Goal: Information Seeking & Learning: Stay updated

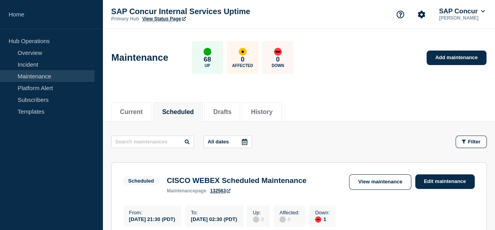
click at [137, 108] on button "Current" at bounding box center [131, 111] width 23 height 7
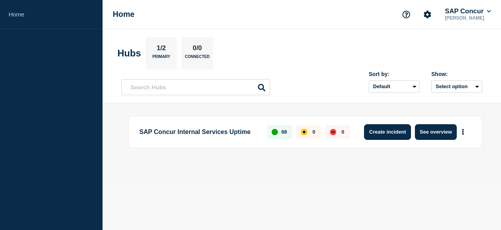
click at [380, 135] on button "Create incident" at bounding box center [387, 132] width 47 height 16
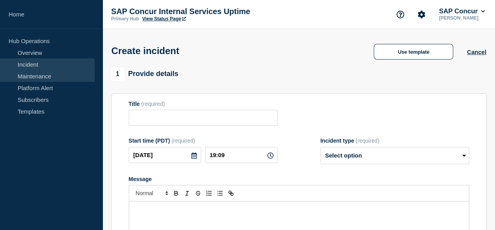
click at [26, 74] on link "Maintenance" at bounding box center [47, 76] width 95 height 12
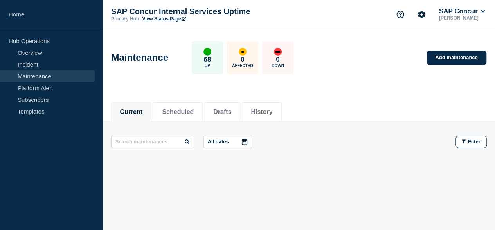
click at [134, 112] on button "Current" at bounding box center [131, 111] width 23 height 7
click at [187, 112] on button "Scheduled" at bounding box center [178, 111] width 32 height 7
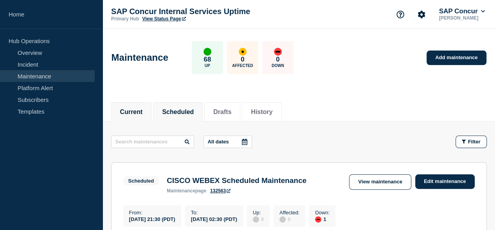
click at [139, 112] on button "Current" at bounding box center [131, 111] width 23 height 7
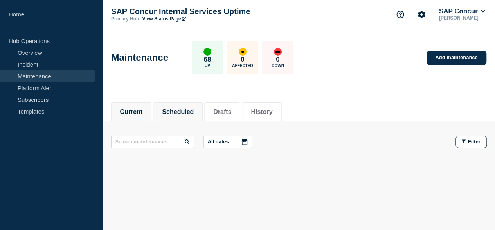
click at [176, 111] on button "Scheduled" at bounding box center [178, 111] width 32 height 7
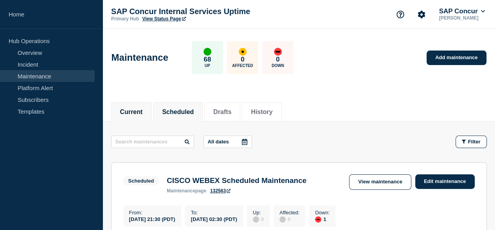
click at [146, 109] on li "Current" at bounding box center [131, 111] width 41 height 19
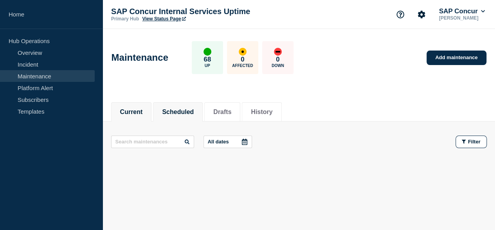
click at [184, 114] on button "Scheduled" at bounding box center [178, 111] width 32 height 7
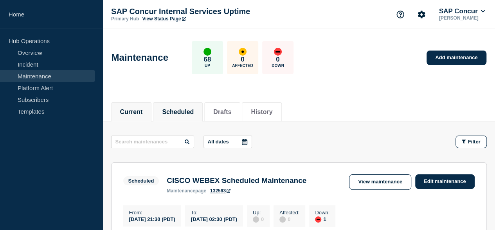
click at [131, 112] on button "Current" at bounding box center [131, 111] width 23 height 7
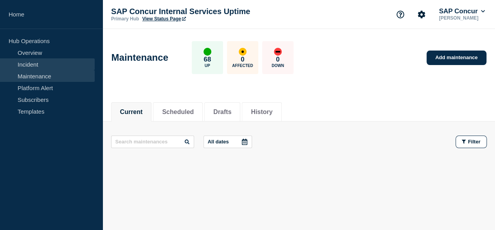
click at [23, 65] on link "Incident" at bounding box center [47, 64] width 95 height 12
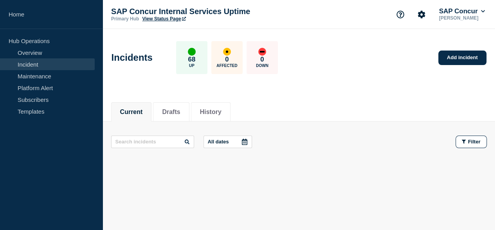
click at [130, 113] on button "Current" at bounding box center [131, 111] width 23 height 7
click at [178, 112] on button "Drafts" at bounding box center [171, 111] width 18 height 7
click at [220, 112] on button "History" at bounding box center [211, 111] width 22 height 7
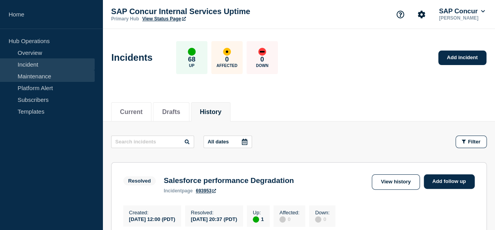
click at [24, 72] on link "Maintenance" at bounding box center [47, 76] width 95 height 12
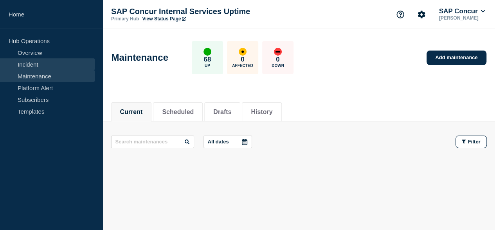
click at [27, 65] on link "Incident" at bounding box center [47, 64] width 95 height 12
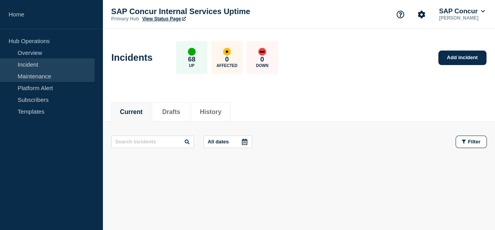
click at [32, 76] on link "Maintenance" at bounding box center [47, 76] width 95 height 12
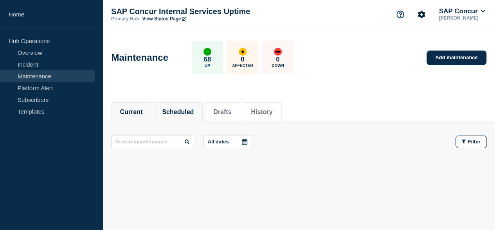
click at [175, 108] on button "Scheduled" at bounding box center [178, 111] width 32 height 7
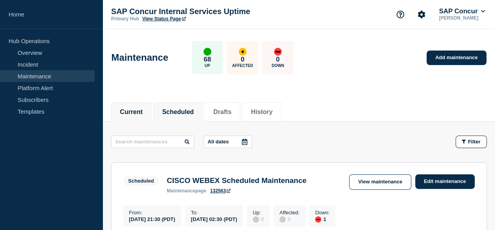
click at [146, 109] on li "Current" at bounding box center [131, 111] width 41 height 19
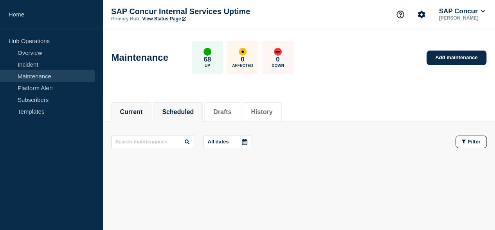
click at [183, 108] on button "Scheduled" at bounding box center [178, 111] width 32 height 7
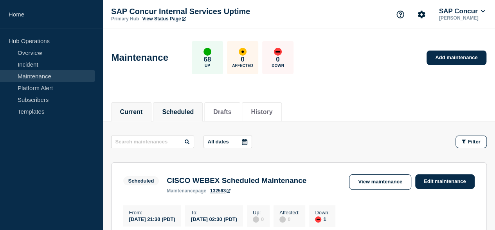
click at [136, 116] on li "Current" at bounding box center [131, 111] width 41 height 19
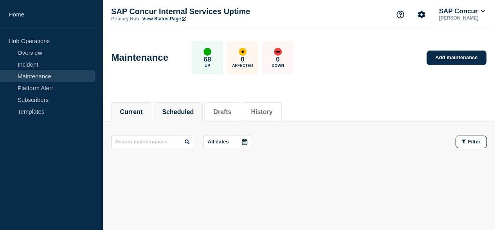
click at [168, 113] on button "Scheduled" at bounding box center [178, 111] width 32 height 7
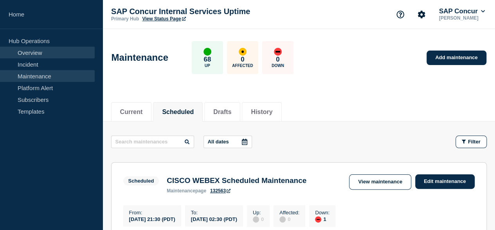
click at [32, 50] on link "Overview" at bounding box center [47, 53] width 95 height 12
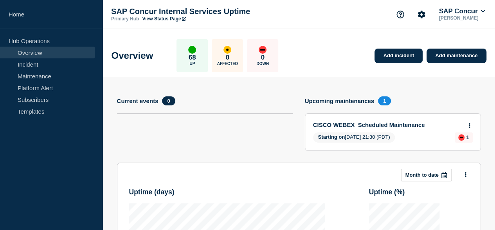
click at [348, 126] on link "CISCO WEBEX Scheduled Maintenance" at bounding box center [387, 124] width 149 height 7
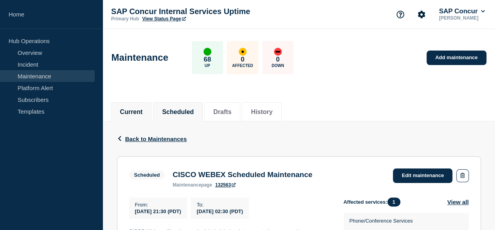
click at [134, 112] on button "Current" at bounding box center [131, 111] width 23 height 7
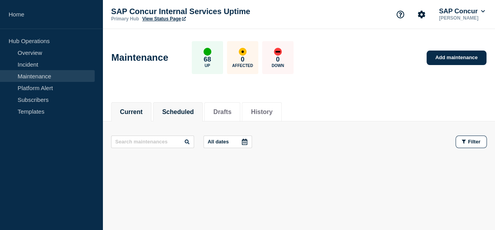
click at [189, 113] on button "Scheduled" at bounding box center [178, 111] width 32 height 7
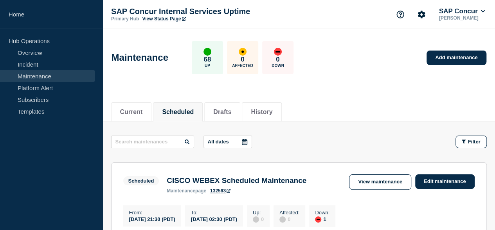
scroll to position [39, 0]
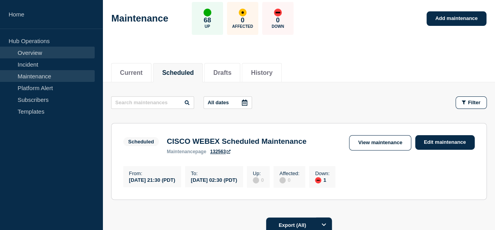
click at [34, 48] on link "Overview" at bounding box center [47, 53] width 95 height 12
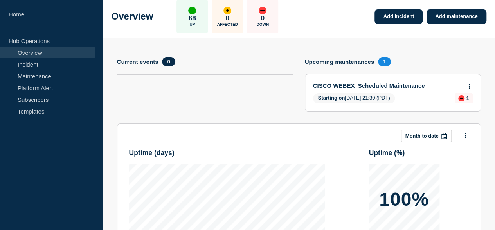
scroll to position [78, 0]
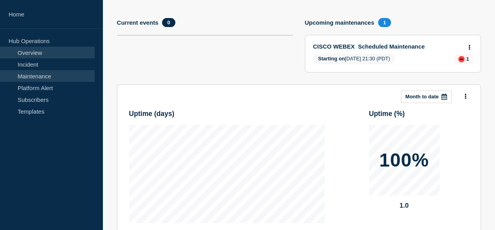
click at [43, 74] on link "Maintenance" at bounding box center [47, 76] width 95 height 12
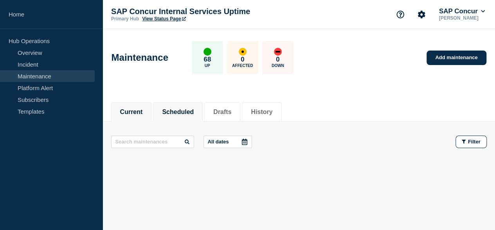
click at [171, 112] on button "Scheduled" at bounding box center [178, 111] width 32 height 7
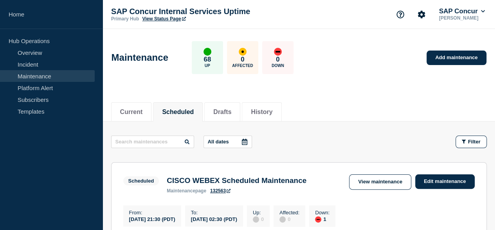
scroll to position [39, 0]
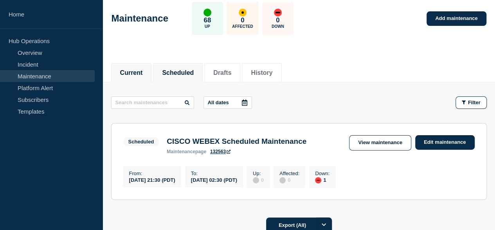
click at [139, 75] on button "Current" at bounding box center [131, 72] width 23 height 7
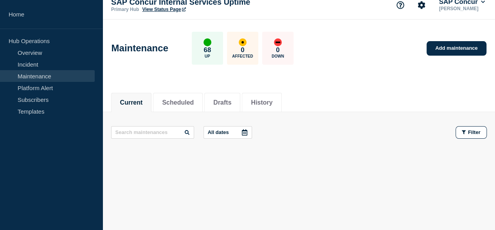
scroll to position [9, 0]
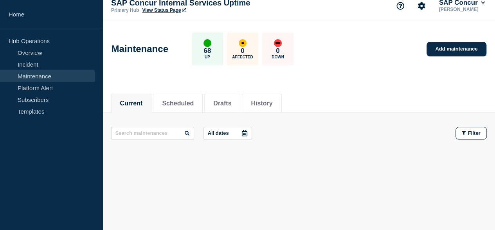
click at [143, 100] on button "Current" at bounding box center [131, 103] width 23 height 7
click at [194, 102] on button "Scheduled" at bounding box center [178, 103] width 32 height 7
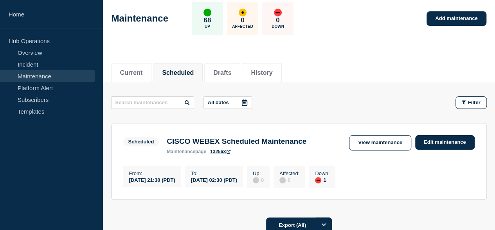
scroll to position [78, 0]
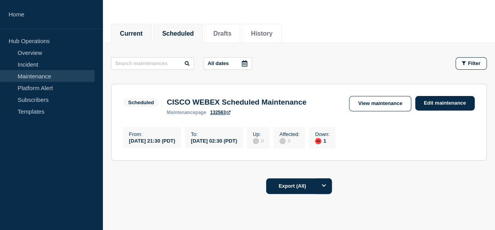
click at [146, 33] on li "Current" at bounding box center [131, 33] width 41 height 19
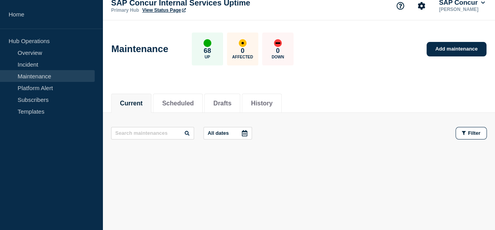
click at [140, 101] on button "Current" at bounding box center [131, 103] width 23 height 7
click at [187, 103] on button "Scheduled" at bounding box center [178, 103] width 32 height 7
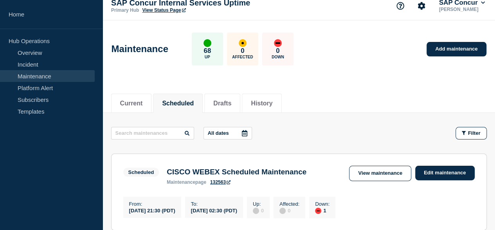
scroll to position [48, 0]
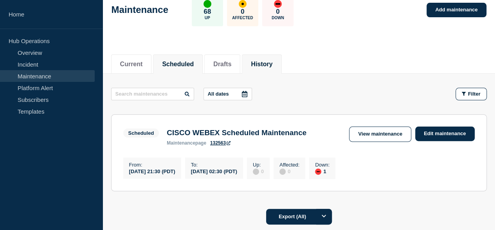
click at [273, 63] on button "History" at bounding box center [262, 64] width 22 height 7
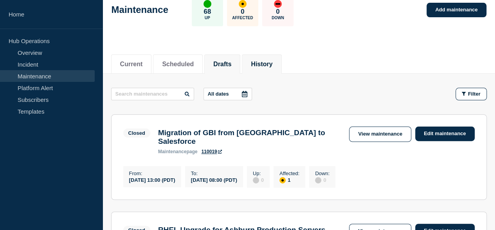
click at [231, 65] on button "Drafts" at bounding box center [222, 64] width 18 height 7
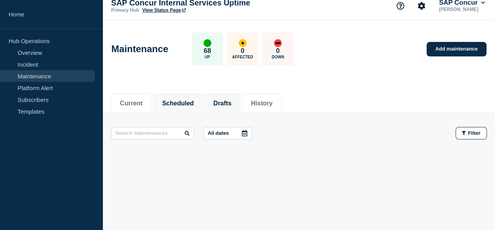
click at [179, 104] on button "Scheduled" at bounding box center [178, 103] width 32 height 7
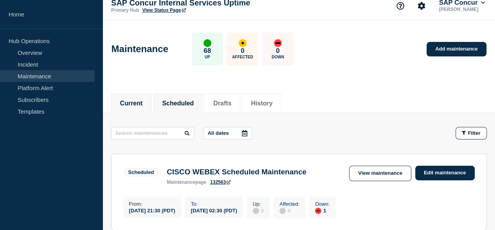
click at [143, 100] on button "Current" at bounding box center [131, 103] width 23 height 7
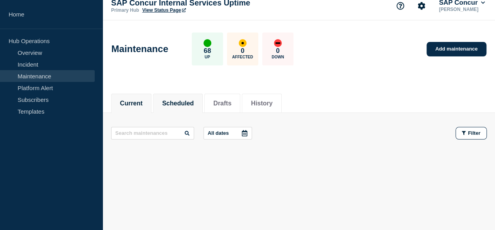
click at [186, 102] on button "Scheduled" at bounding box center [178, 103] width 32 height 7
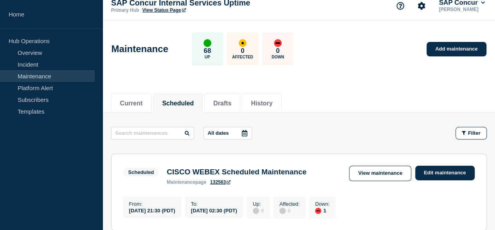
scroll to position [48, 0]
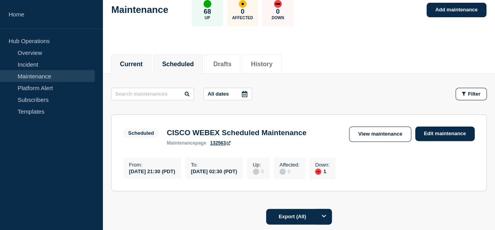
click at [139, 61] on button "Current" at bounding box center [131, 64] width 23 height 7
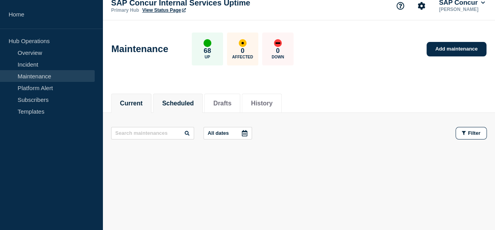
click at [188, 102] on button "Scheduled" at bounding box center [178, 103] width 32 height 7
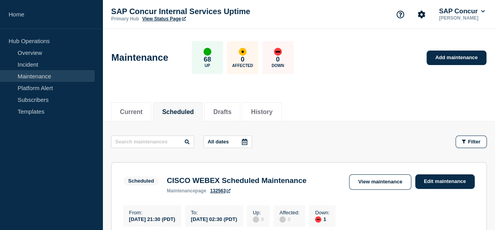
scroll to position [39, 0]
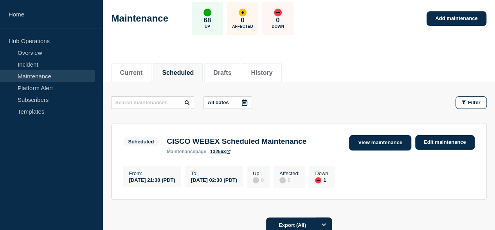
click at [362, 144] on link "View maintenance" at bounding box center [380, 142] width 62 height 15
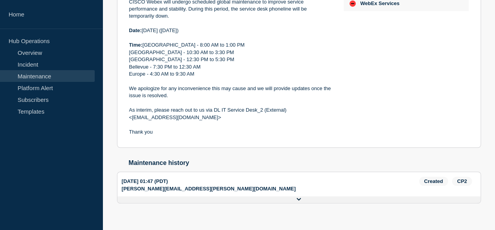
scroll to position [151, 0]
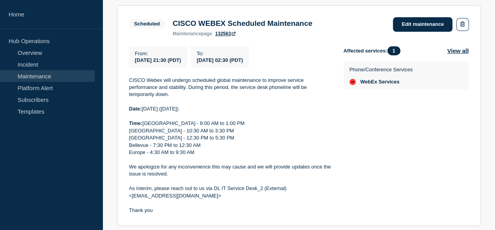
click at [41, 78] on link "Maintenance" at bounding box center [47, 76] width 95 height 12
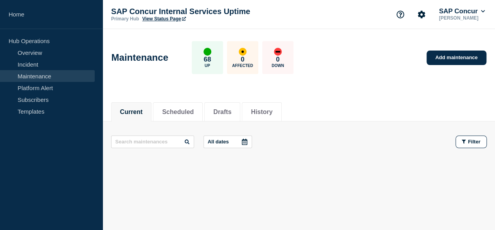
click at [132, 112] on button "Current" at bounding box center [131, 111] width 23 height 7
click at [177, 111] on button "Scheduled" at bounding box center [178, 111] width 32 height 7
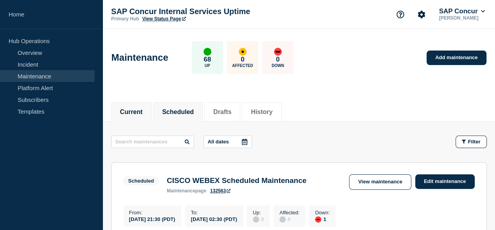
click at [143, 115] on li "Current" at bounding box center [131, 111] width 41 height 19
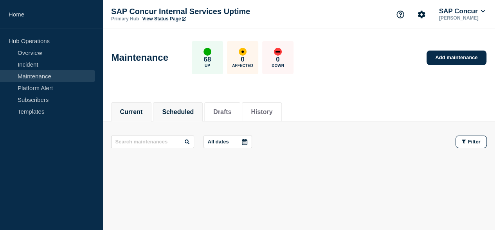
click at [179, 112] on button "Scheduled" at bounding box center [178, 111] width 32 height 7
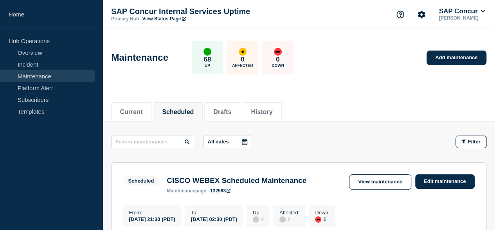
scroll to position [78, 0]
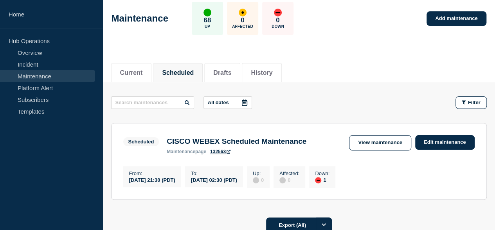
scroll to position [78, 0]
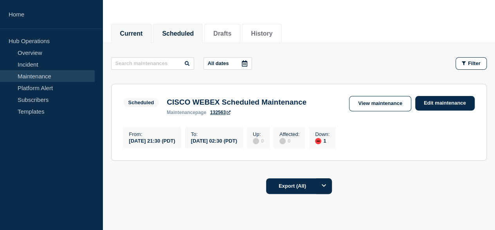
click at [128, 33] on button "Current" at bounding box center [131, 33] width 23 height 7
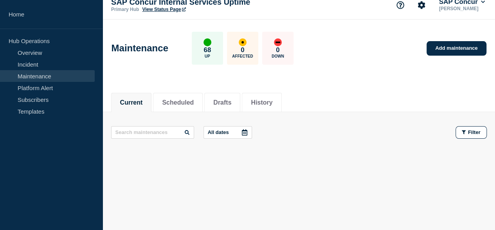
scroll to position [9, 0]
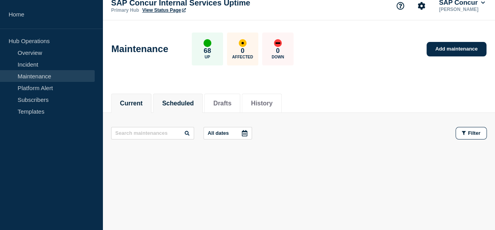
click at [187, 101] on button "Scheduled" at bounding box center [178, 103] width 32 height 7
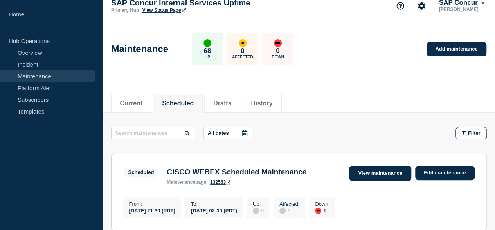
click at [375, 171] on link "View maintenance" at bounding box center [380, 173] width 62 height 15
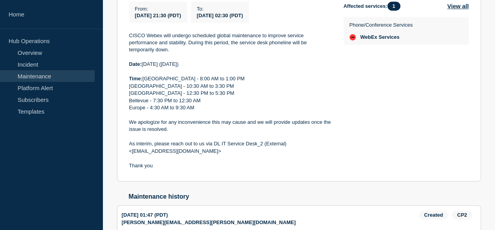
scroll to position [229, 0]
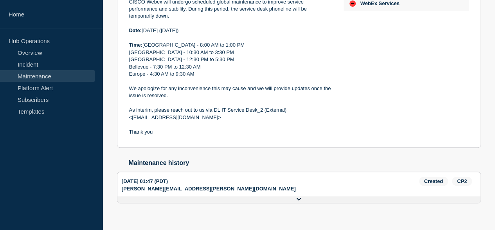
click at [0, 0] on button "Show history" at bounding box center [0, 0] width 0 height 0
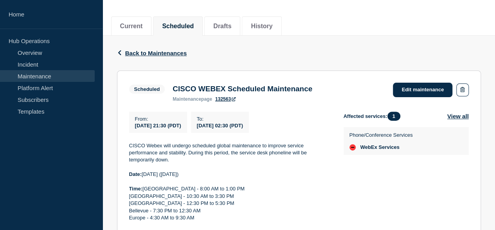
scroll to position [0, 0]
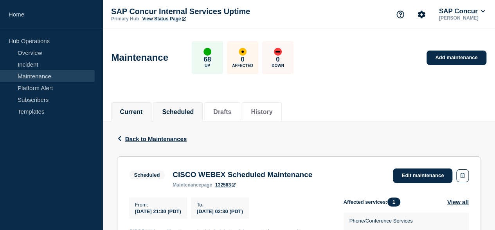
click at [137, 105] on li "Current" at bounding box center [131, 111] width 41 height 19
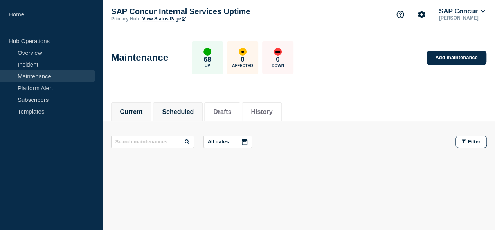
click at [188, 112] on button "Scheduled" at bounding box center [178, 111] width 32 height 7
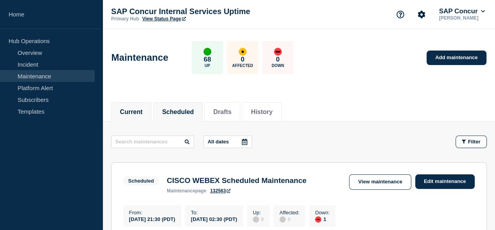
click at [141, 112] on button "Current" at bounding box center [131, 111] width 23 height 7
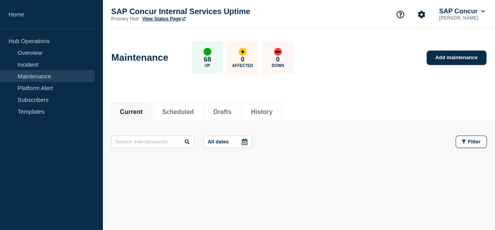
click at [134, 108] on button "Current" at bounding box center [131, 111] width 23 height 7
click at [184, 114] on button "Scheduled" at bounding box center [178, 111] width 32 height 7
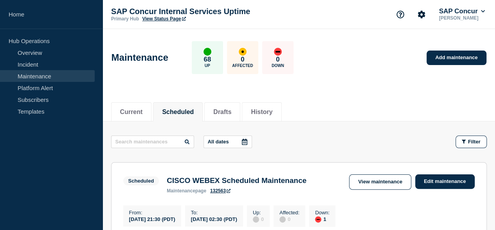
scroll to position [39, 0]
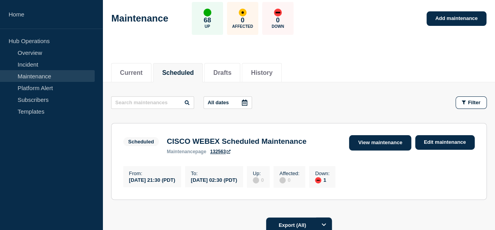
click at [378, 146] on link "View maintenance" at bounding box center [380, 142] width 62 height 15
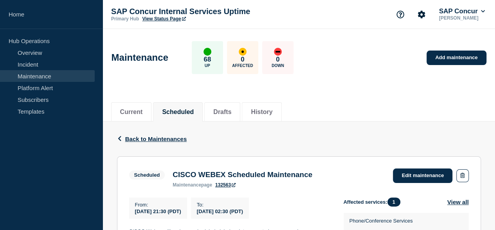
click at [168, 20] on link "View Status Page" at bounding box center [163, 18] width 43 height 5
click at [273, 108] on button "History" at bounding box center [262, 111] width 22 height 7
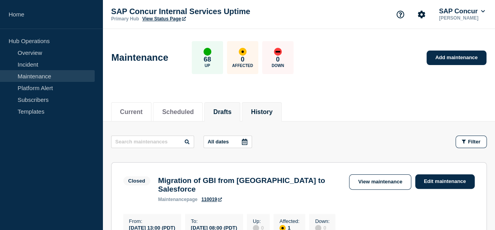
click at [229, 108] on button "Drafts" at bounding box center [222, 111] width 18 height 7
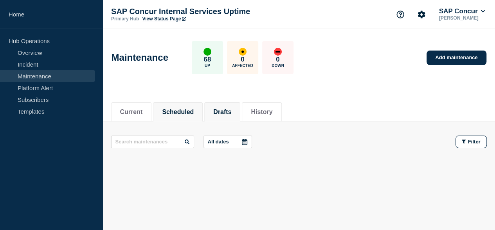
click at [175, 111] on button "Scheduled" at bounding box center [178, 111] width 32 height 7
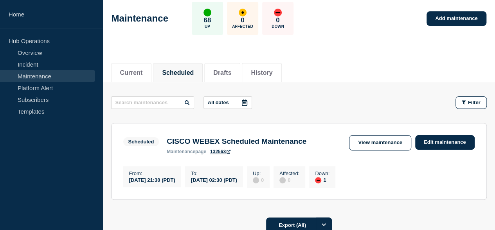
scroll to position [78, 0]
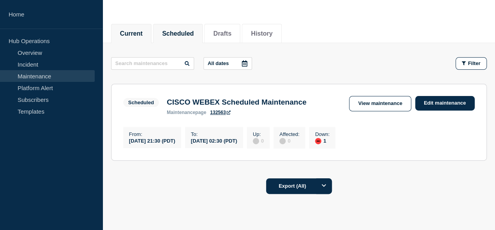
click at [139, 31] on button "Current" at bounding box center [131, 33] width 23 height 7
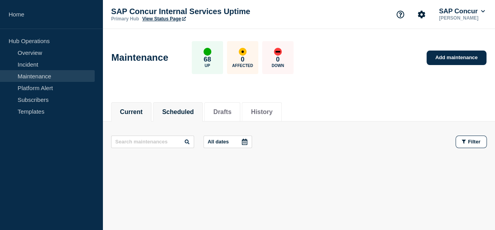
click at [194, 112] on button "Scheduled" at bounding box center [178, 111] width 32 height 7
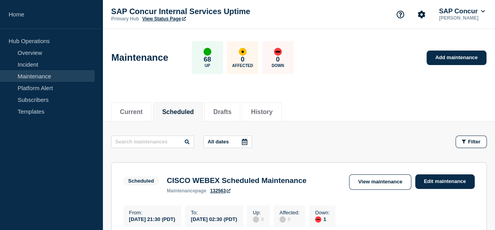
click at [168, 108] on button "Scheduled" at bounding box center [178, 111] width 32 height 7
click at [133, 112] on button "Current" at bounding box center [131, 111] width 23 height 7
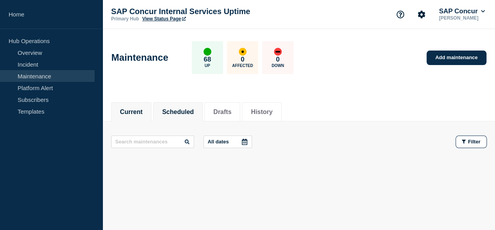
click at [183, 113] on button "Scheduled" at bounding box center [178, 111] width 32 height 7
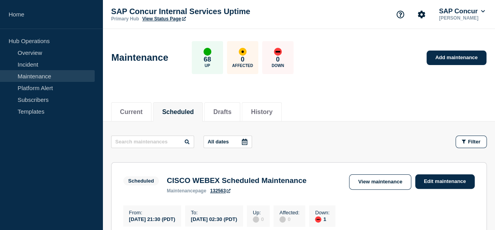
scroll to position [78, 0]
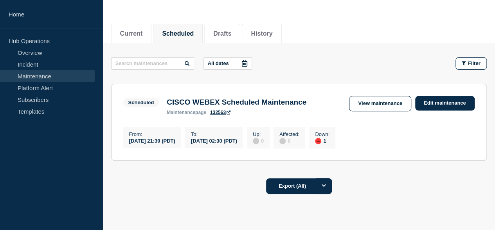
click at [250, 179] on div "Export (All)" at bounding box center [299, 183] width 376 height 22
click at [359, 101] on link "View maintenance" at bounding box center [380, 103] width 62 height 15
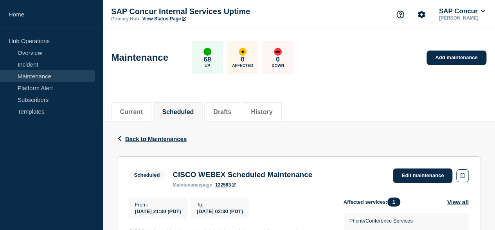
click at [184, 111] on button "Scheduled" at bounding box center [178, 111] width 32 height 7
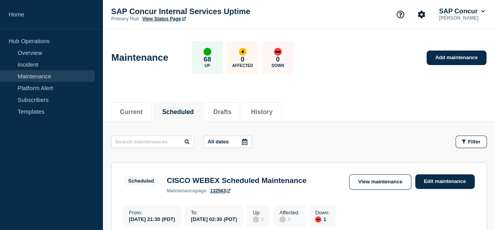
scroll to position [78, 0]
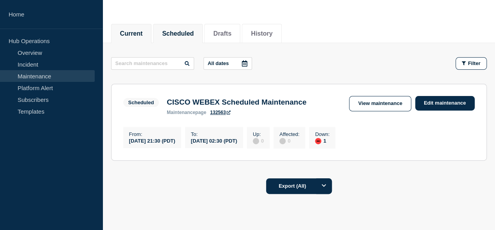
click at [136, 33] on button "Current" at bounding box center [131, 33] width 23 height 7
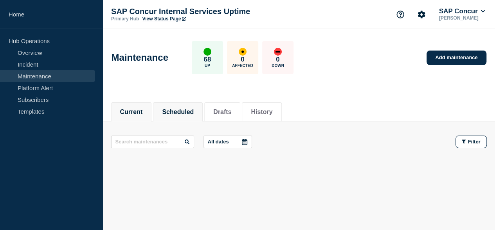
click at [170, 110] on button "Scheduled" at bounding box center [178, 111] width 32 height 7
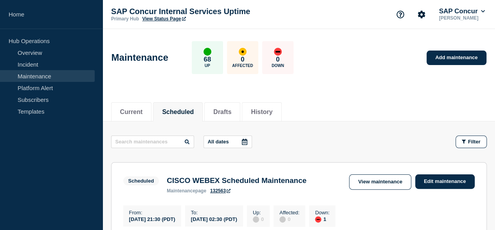
scroll to position [39, 0]
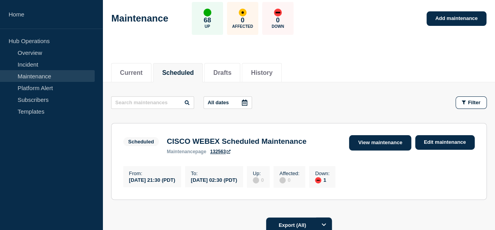
click at [372, 142] on link "View maintenance" at bounding box center [380, 142] width 62 height 15
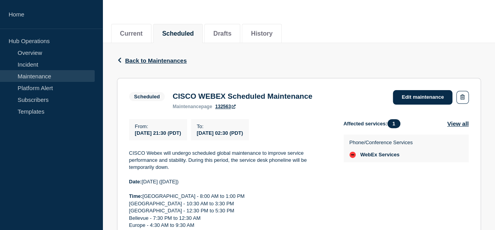
scroll to position [157, 0]
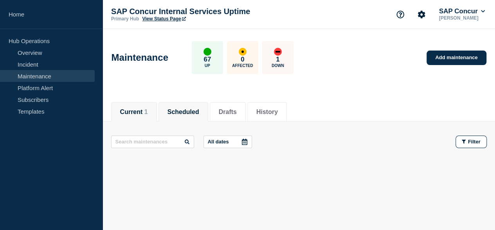
click at [136, 114] on button "Current 1" at bounding box center [134, 111] width 28 height 7
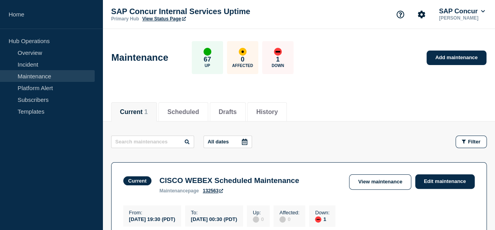
scroll to position [78, 0]
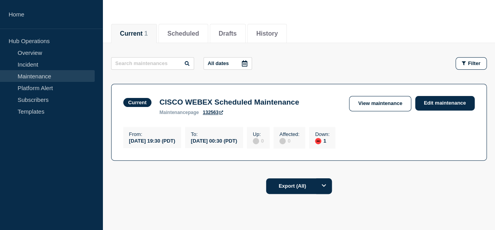
click at [136, 34] on button "Current 1" at bounding box center [134, 33] width 28 height 7
click at [178, 33] on button "Scheduled" at bounding box center [184, 33] width 32 height 7
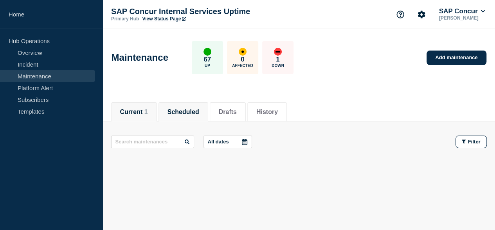
click at [148, 116] on li "Current 1" at bounding box center [134, 111] width 46 height 19
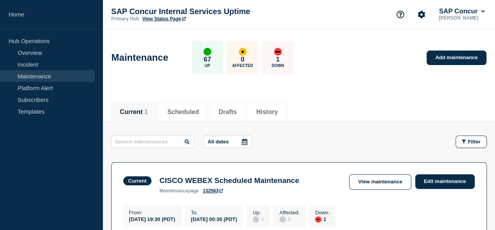
scroll to position [39, 0]
